Goal: Use online tool/utility

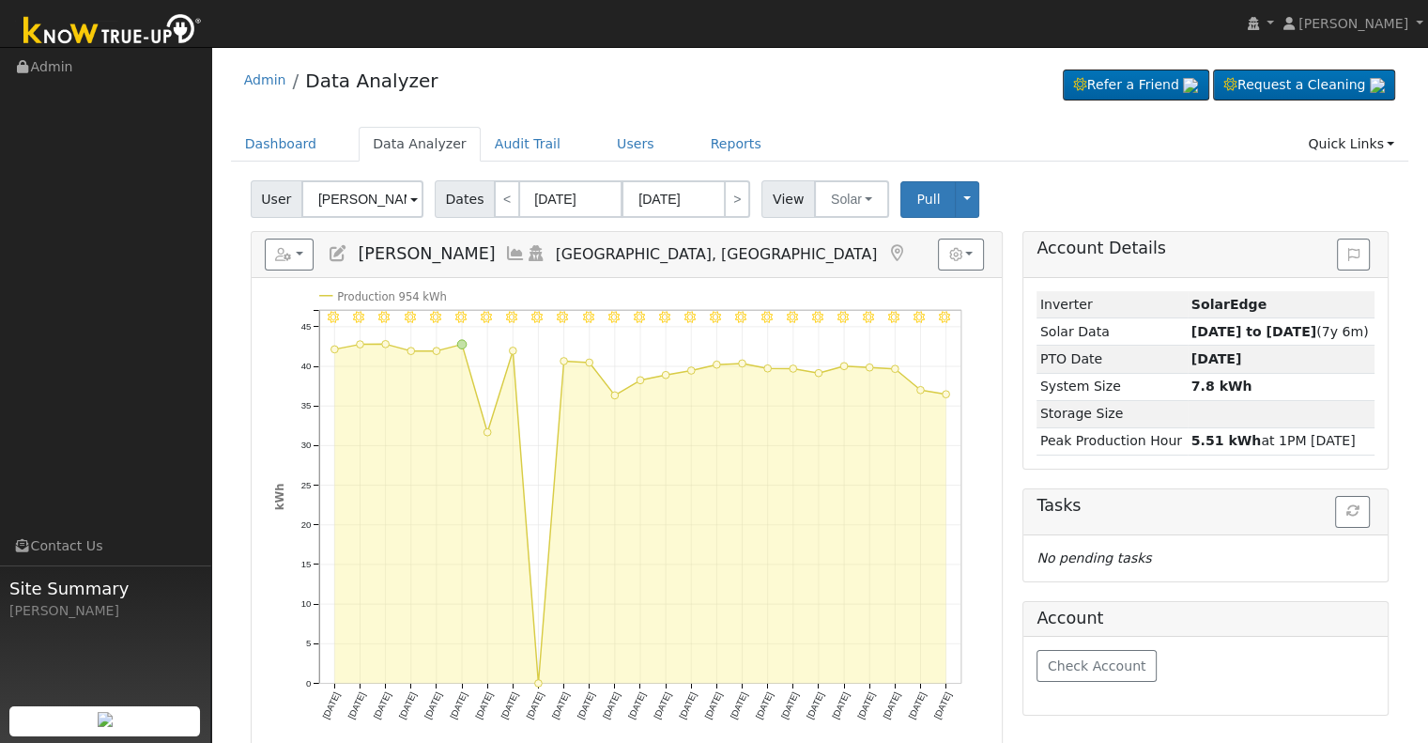
click at [345, 206] on input "[PERSON_NAME]" at bounding box center [362, 199] width 122 height 38
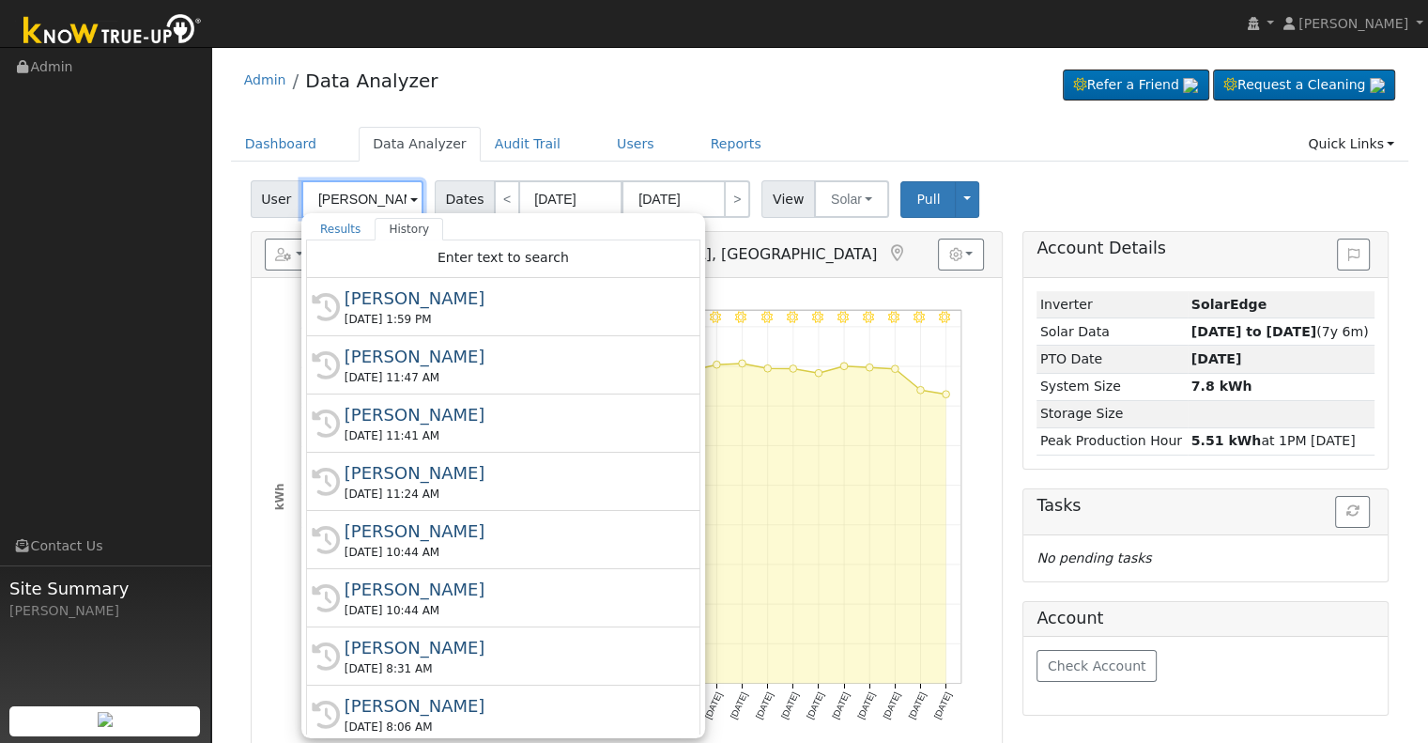
click at [345, 206] on input "[PERSON_NAME]" at bounding box center [362, 199] width 122 height 38
click at [348, 204] on input "[PERSON_NAME]" at bounding box center [362, 199] width 122 height 38
click at [346, 204] on input "[PERSON_NAME]" at bounding box center [362, 199] width 122 height 38
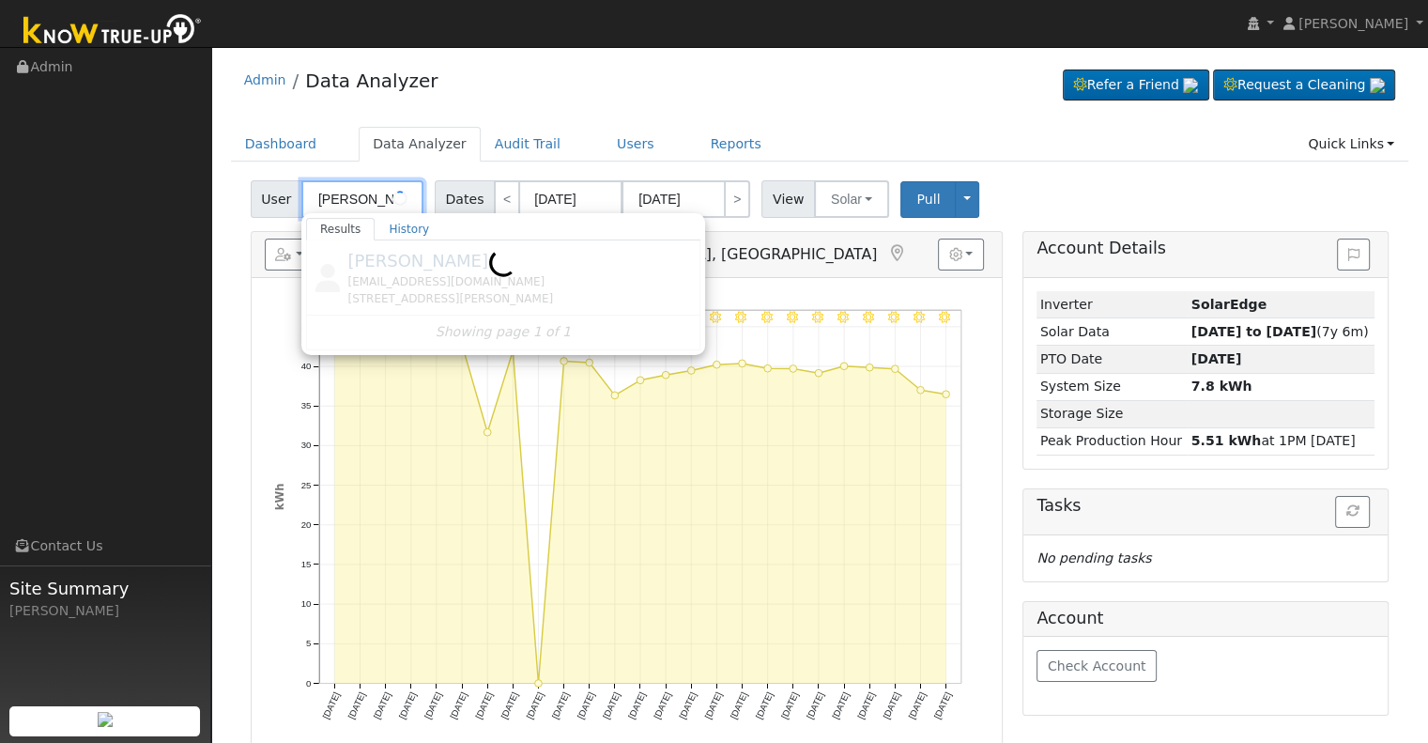
scroll to position [0, 4]
type input "[PERSON_NAME]"
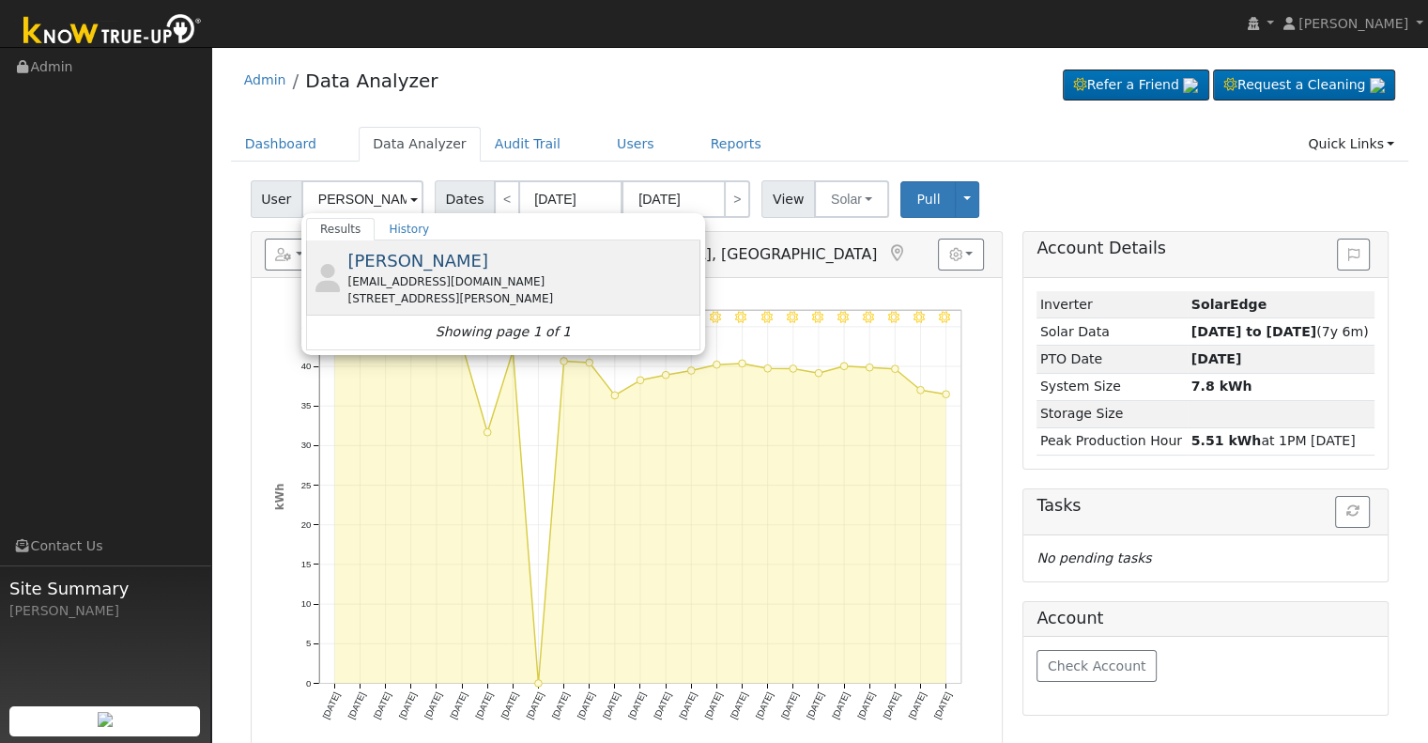
scroll to position [0, 0]
click at [413, 273] on div "[EMAIL_ADDRESS][DOMAIN_NAME]" at bounding box center [521, 281] width 348 height 17
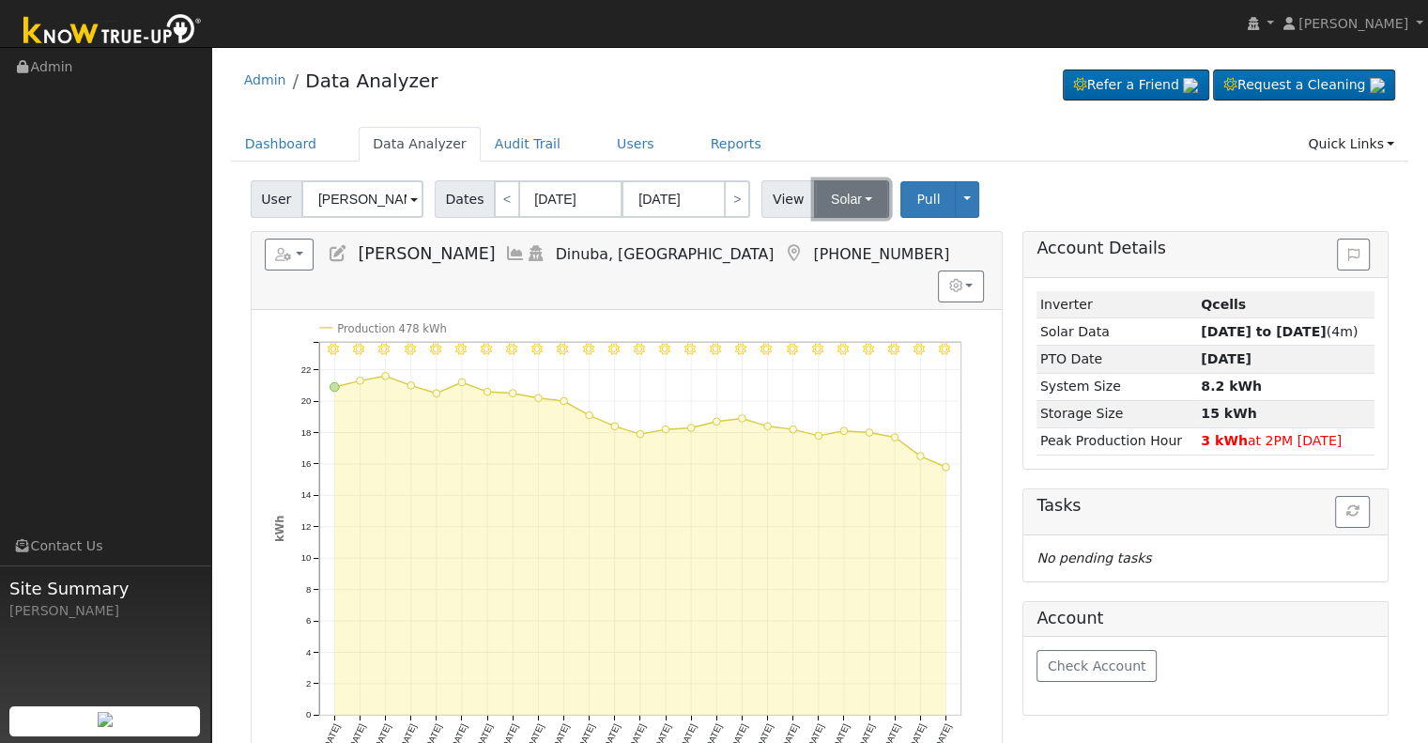
click at [827, 203] on button "Solar" at bounding box center [851, 199] width 75 height 38
click at [836, 240] on link "Utility" at bounding box center [875, 240] width 130 height 26
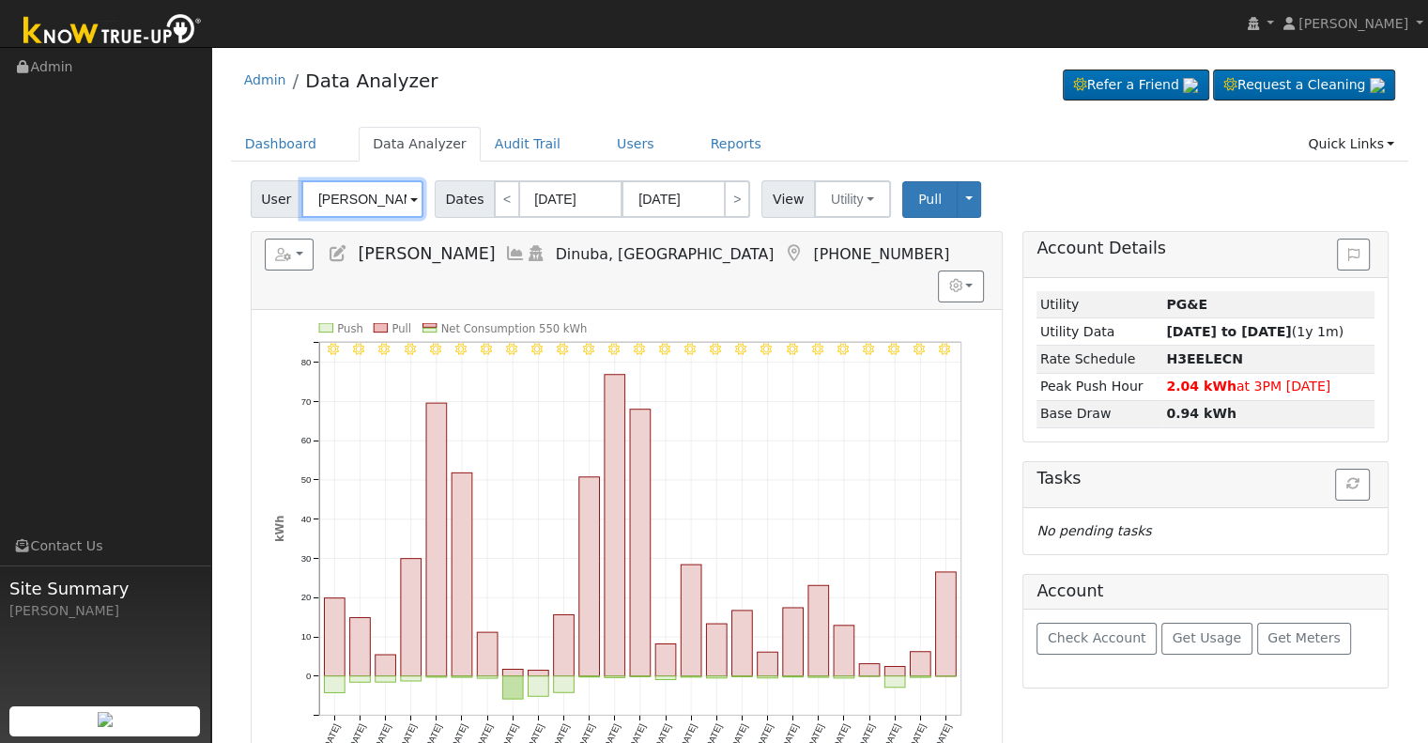
click at [380, 189] on input "[PERSON_NAME]" at bounding box center [362, 199] width 122 height 38
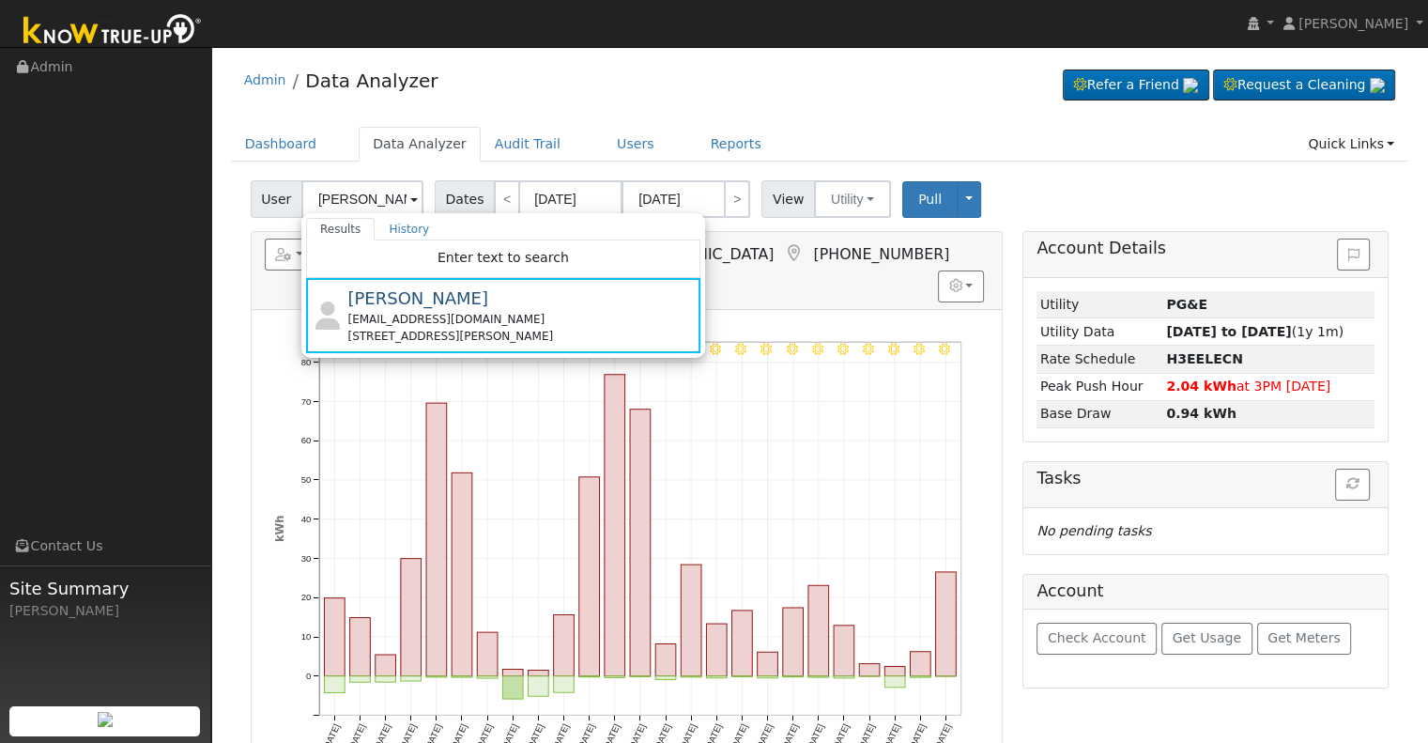
drag, startPoint x: 155, startPoint y: 283, endPoint x: 168, endPoint y: 282, distance: 13.2
click at [161, 281] on ul "Navigation Admin Links Contact Us Site Summary [PERSON_NAME]" at bounding box center [105, 419] width 211 height 743
